Goal: Navigation & Orientation: Find specific page/section

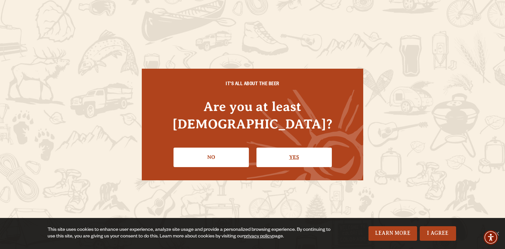
click at [277, 153] on link "Yes" at bounding box center [293, 157] width 75 height 19
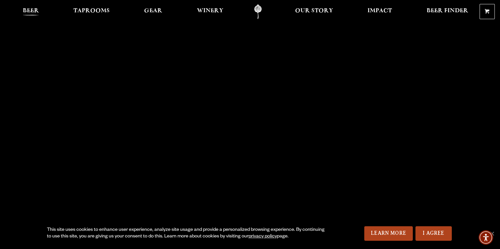
click at [34, 9] on span "Beer" at bounding box center [31, 10] width 16 height 5
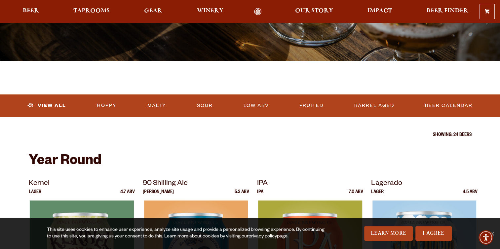
scroll to position [165, 0]
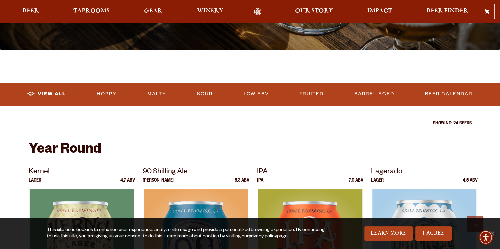
click at [371, 92] on link "Barrel Aged" at bounding box center [373, 94] width 45 height 15
